Goal: Navigation & Orientation: Understand site structure

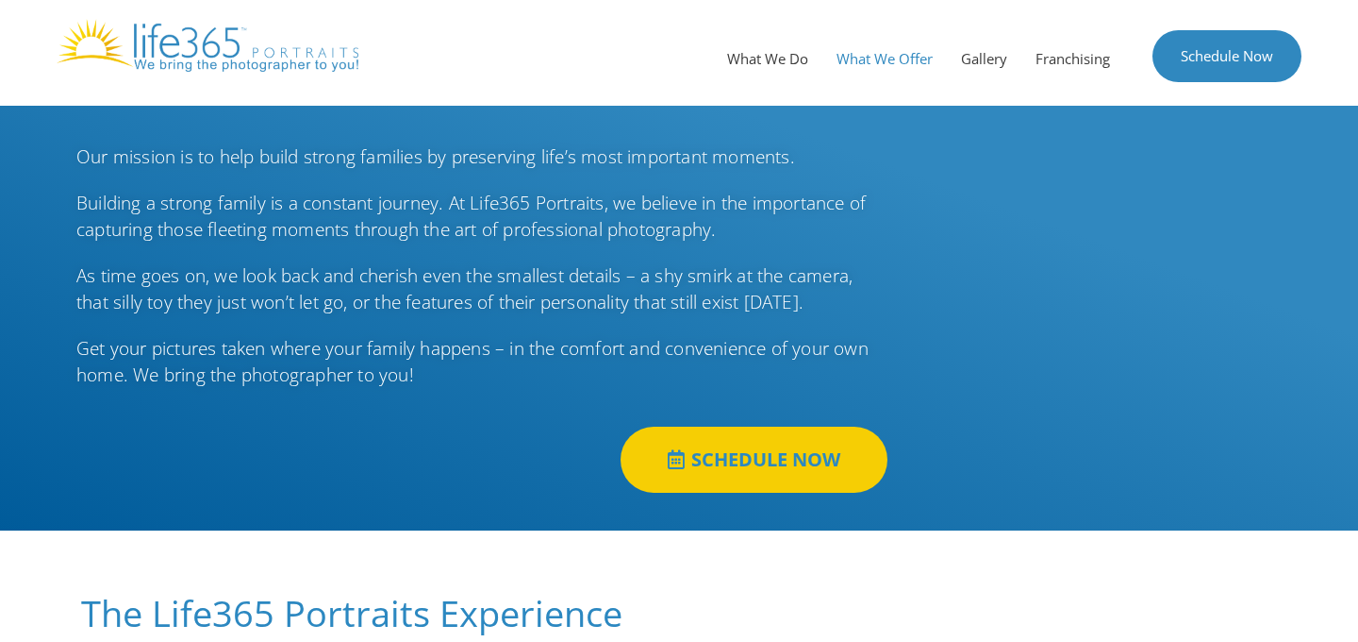
click at [869, 64] on link "What We Offer" at bounding box center [885, 58] width 125 height 57
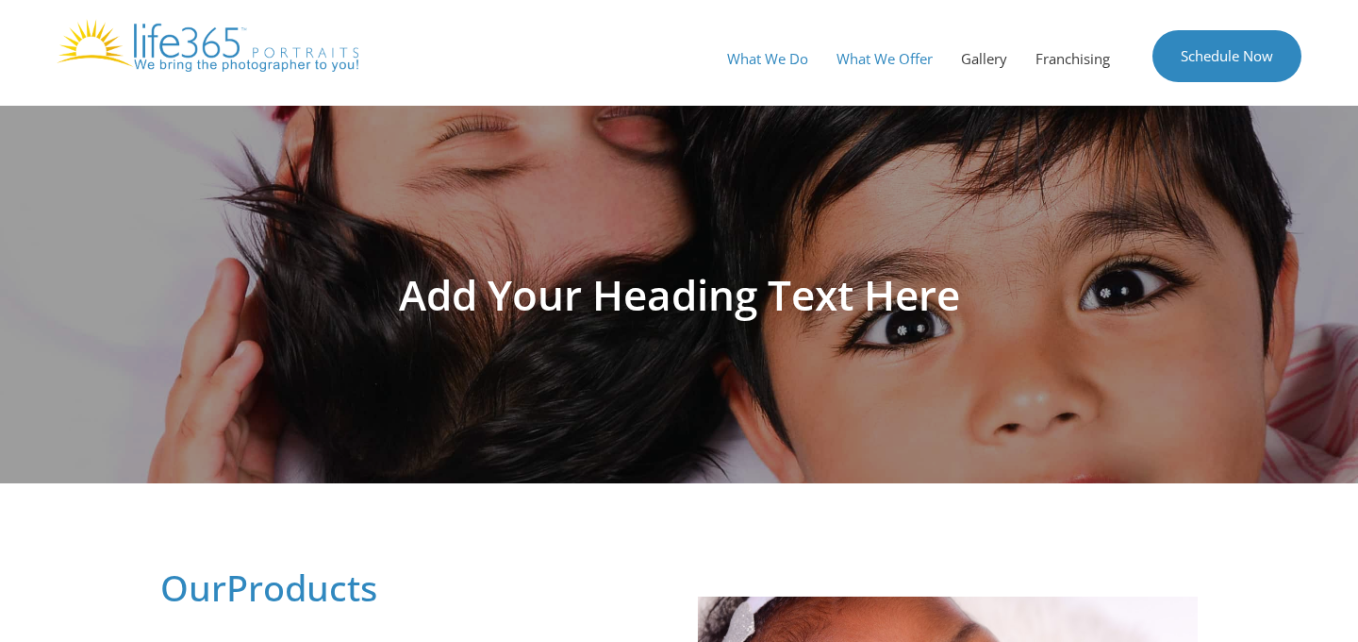
click at [758, 61] on link "What We Do" at bounding box center [767, 58] width 109 height 57
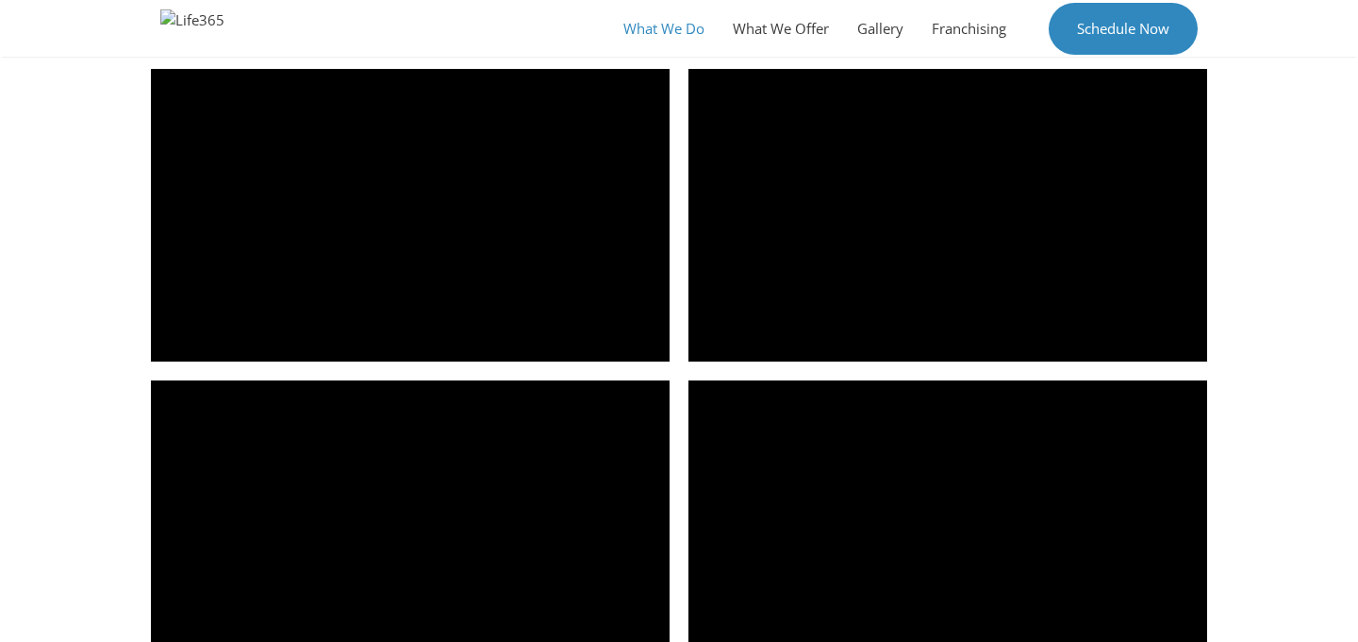
scroll to position [2623, 0]
